Goal: Check status: Check status

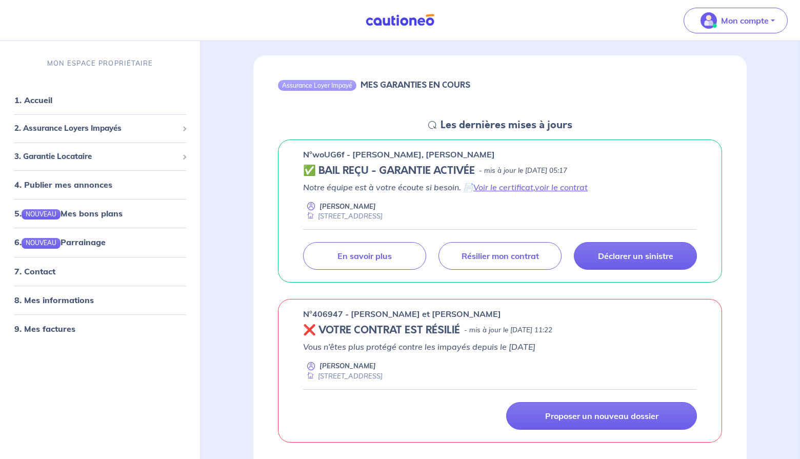
scroll to position [87, 0]
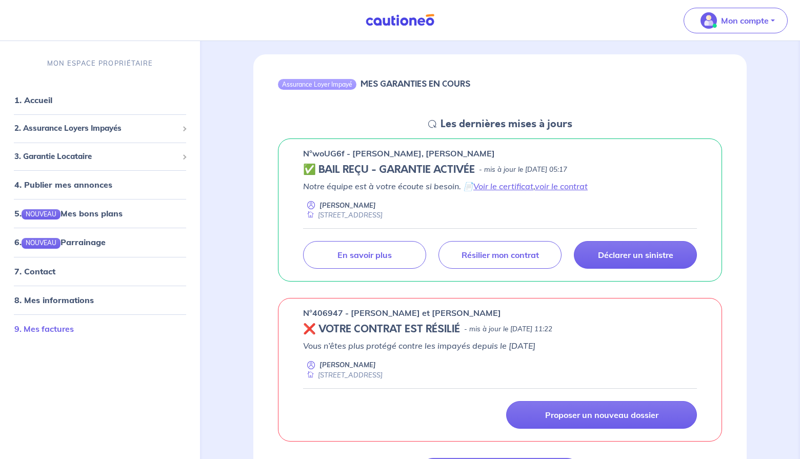
click at [52, 328] on link "9. Mes factures" at bounding box center [44, 328] width 60 height 10
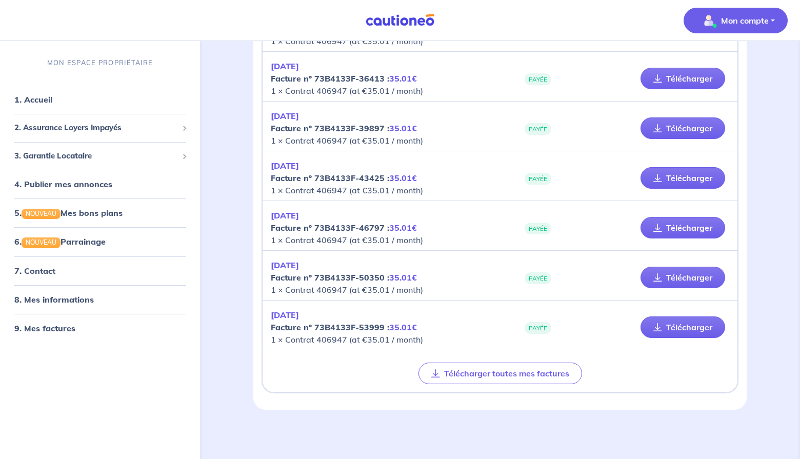
scroll to position [312, 0]
click at [102, 154] on span "3. Garantie Locataire" at bounding box center [96, 156] width 164 height 12
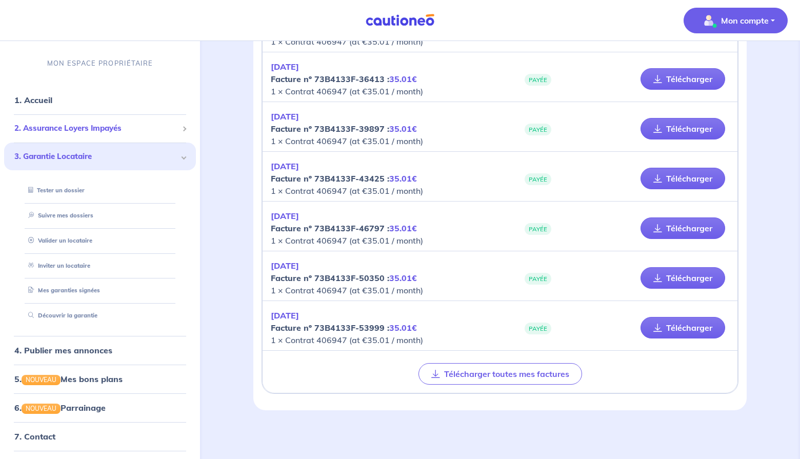
click at [101, 128] on span "2. Assurance Loyers Impayés" at bounding box center [96, 129] width 164 height 12
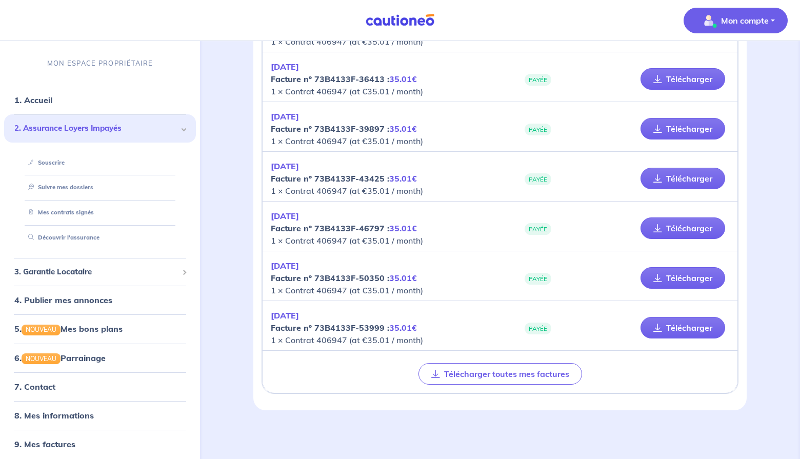
click at [101, 128] on span "2. Assurance Loyers Impayés" at bounding box center [96, 129] width 164 height 12
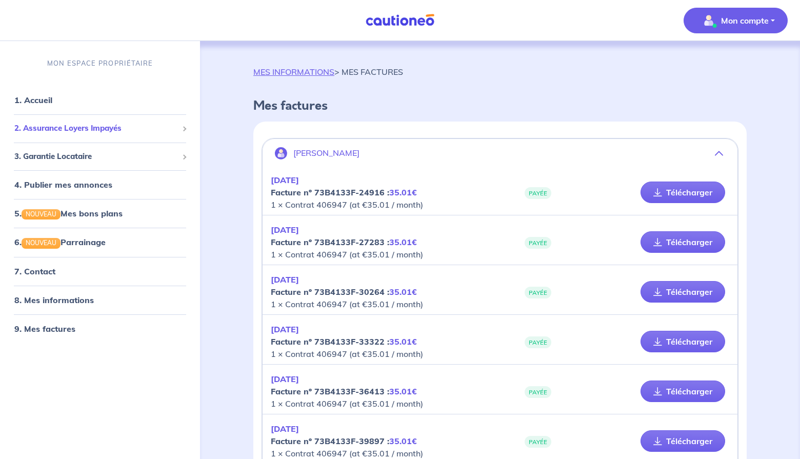
scroll to position [0, 0]
click at [301, 70] on link "MES INFORMATIONS" at bounding box center [293, 72] width 81 height 10
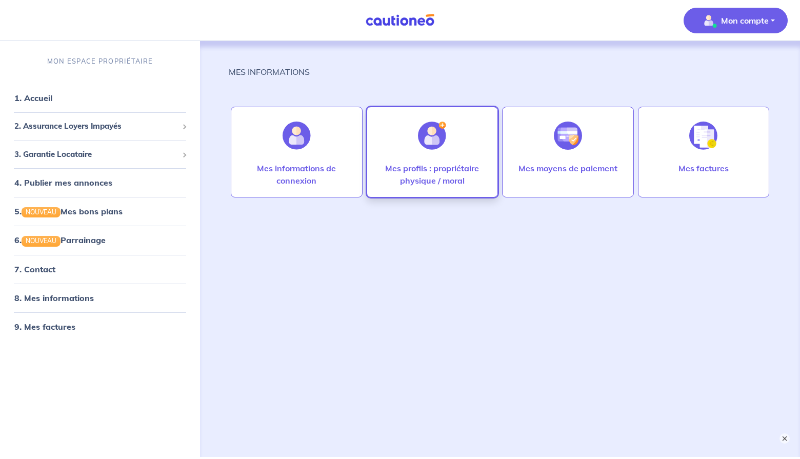
click at [461, 162] on p "Mes profils : propriétaire physique / moral" at bounding box center [433, 174] width 110 height 25
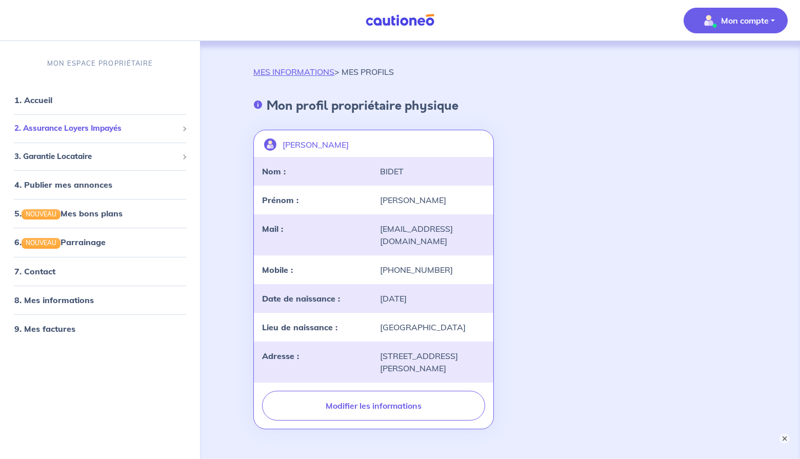
click at [43, 129] on span "2. Assurance Loyers Impayés" at bounding box center [96, 129] width 164 height 12
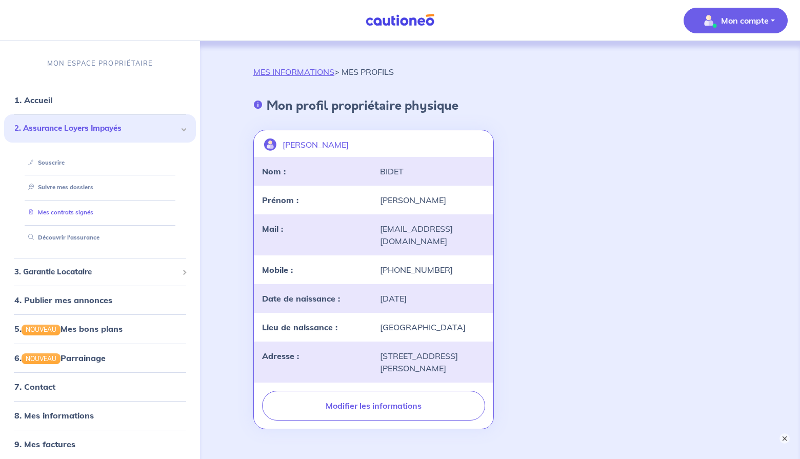
click at [50, 213] on link "Mes contrats signés" at bounding box center [58, 212] width 69 height 7
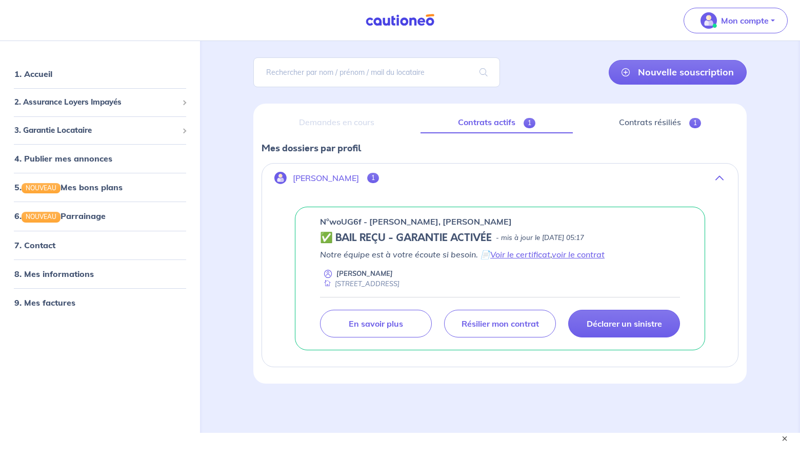
scroll to position [66, 0]
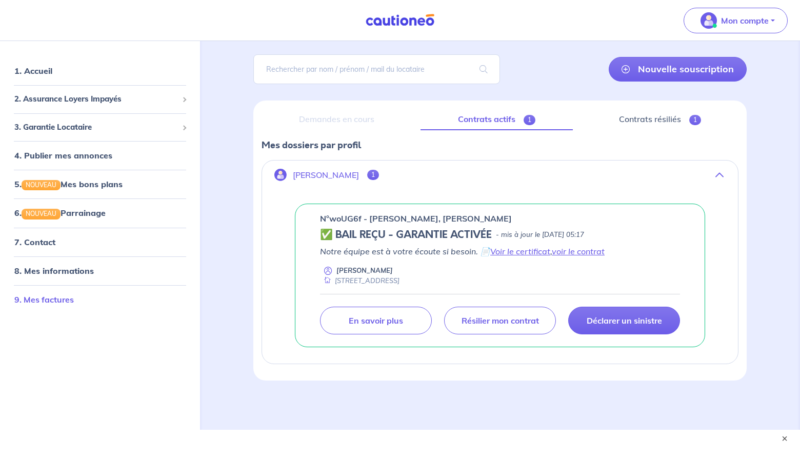
click at [65, 304] on link "9. Mes factures" at bounding box center [44, 299] width 60 height 10
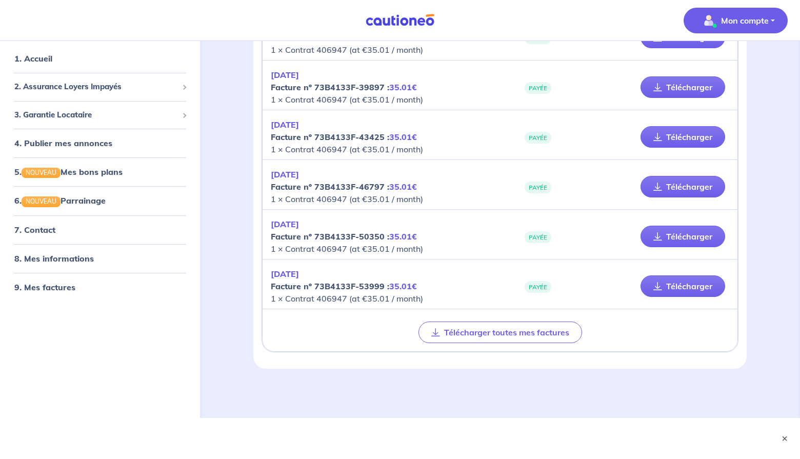
scroll to position [353, 0]
click at [68, 94] on div "2. Assurance Loyers Impayés" at bounding box center [100, 87] width 192 height 20
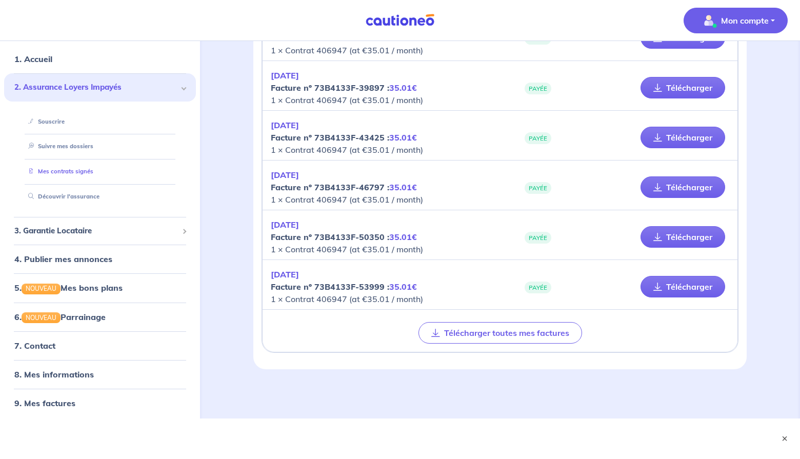
click at [66, 174] on link "Mes contrats signés" at bounding box center [58, 171] width 69 height 7
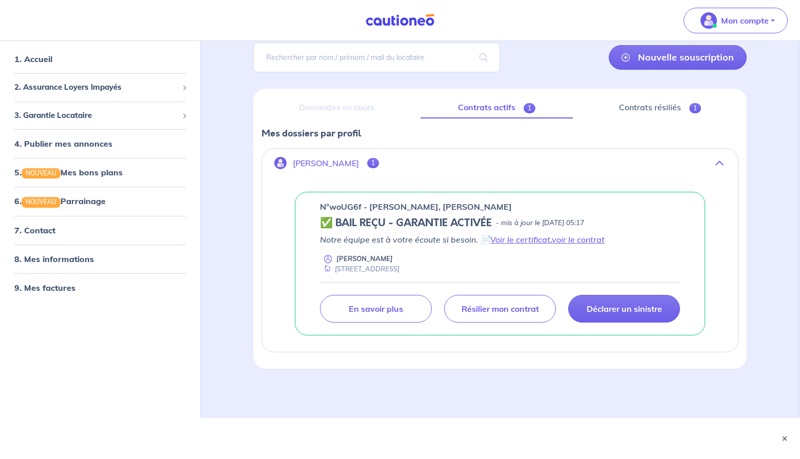
scroll to position [77, 0]
click at [659, 111] on link "Contrats résiliés 1" at bounding box center [659, 108] width 157 height 22
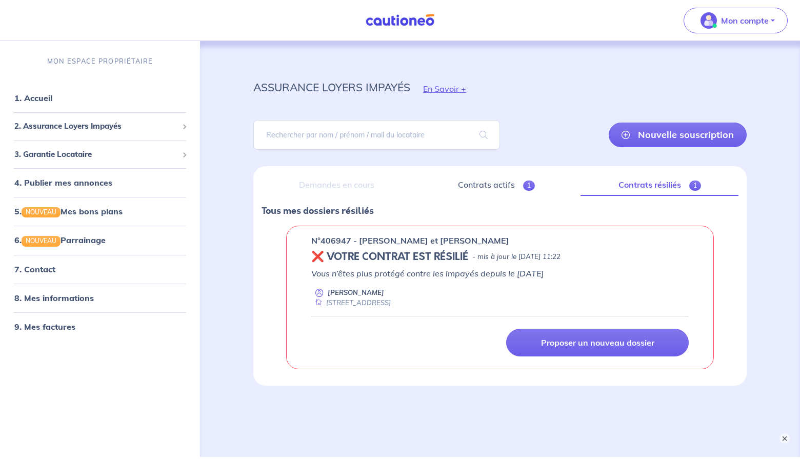
drag, startPoint x: 310, startPoint y: 241, endPoint x: 536, endPoint y: 242, distance: 226.2
click at [536, 242] on div "n°406947 - [PERSON_NAME] et [PERSON_NAME] ❌ VOTRE CONTRAT EST RÉSILIÉ - mis à j…" at bounding box center [500, 298] width 428 height 144
copy p "n°406947 - [PERSON_NAME] et [PERSON_NAME]"
click at [359, 88] on p "assurance loyers impayés" at bounding box center [331, 87] width 157 height 18
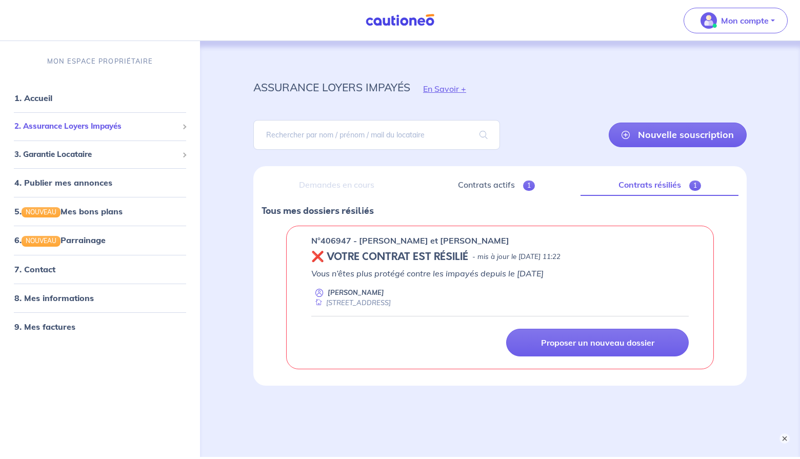
click at [82, 131] on span "2. Assurance Loyers Impayés" at bounding box center [96, 127] width 164 height 12
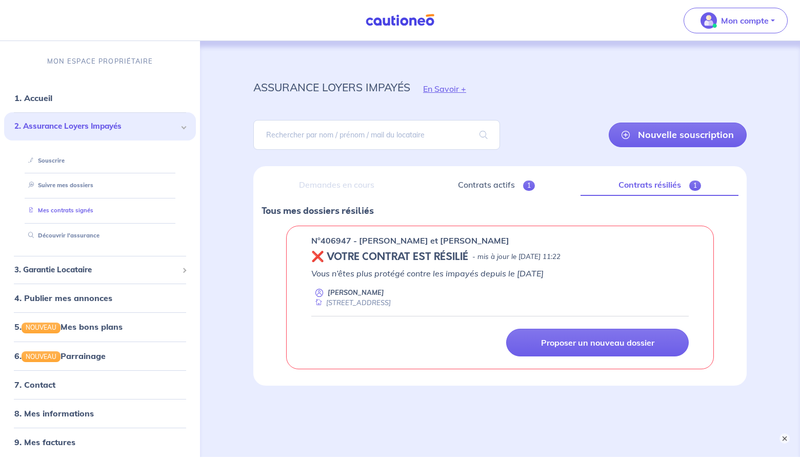
click at [71, 210] on link "Mes contrats signés" at bounding box center [58, 210] width 69 height 7
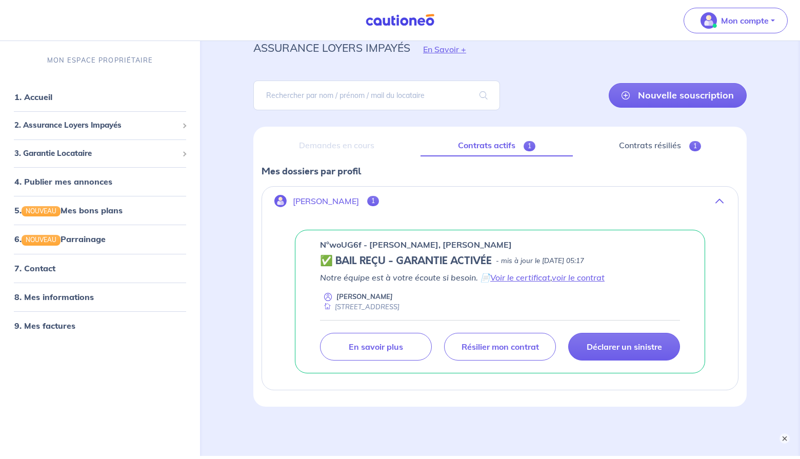
scroll to position [39, 0]
drag, startPoint x: 320, startPoint y: 245, endPoint x: 530, endPoint y: 243, distance: 210.9
click at [534, 242] on div "n°woUG6f - [PERSON_NAME], [PERSON_NAME] LE FAOU ✅ BAIL REÇU - GARANTIE ACTIVÉE …" at bounding box center [500, 302] width 410 height 144
copy p "n°woUG6f - [PERSON_NAME], [PERSON_NAME] LE FAO"
